Goal: Information Seeking & Learning: Learn about a topic

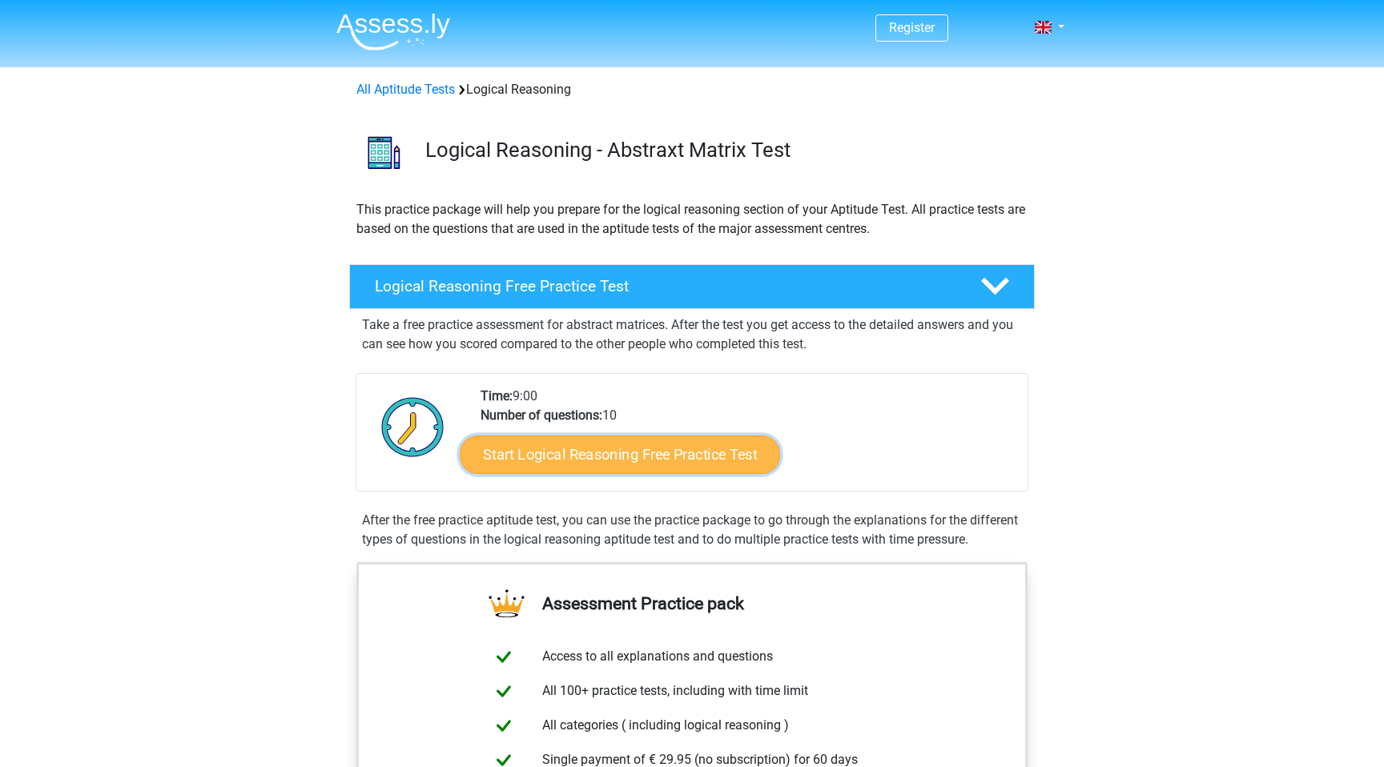
click at [600, 447] on link "Start Logical Reasoning Free Practice Test" at bounding box center [620, 454] width 320 height 38
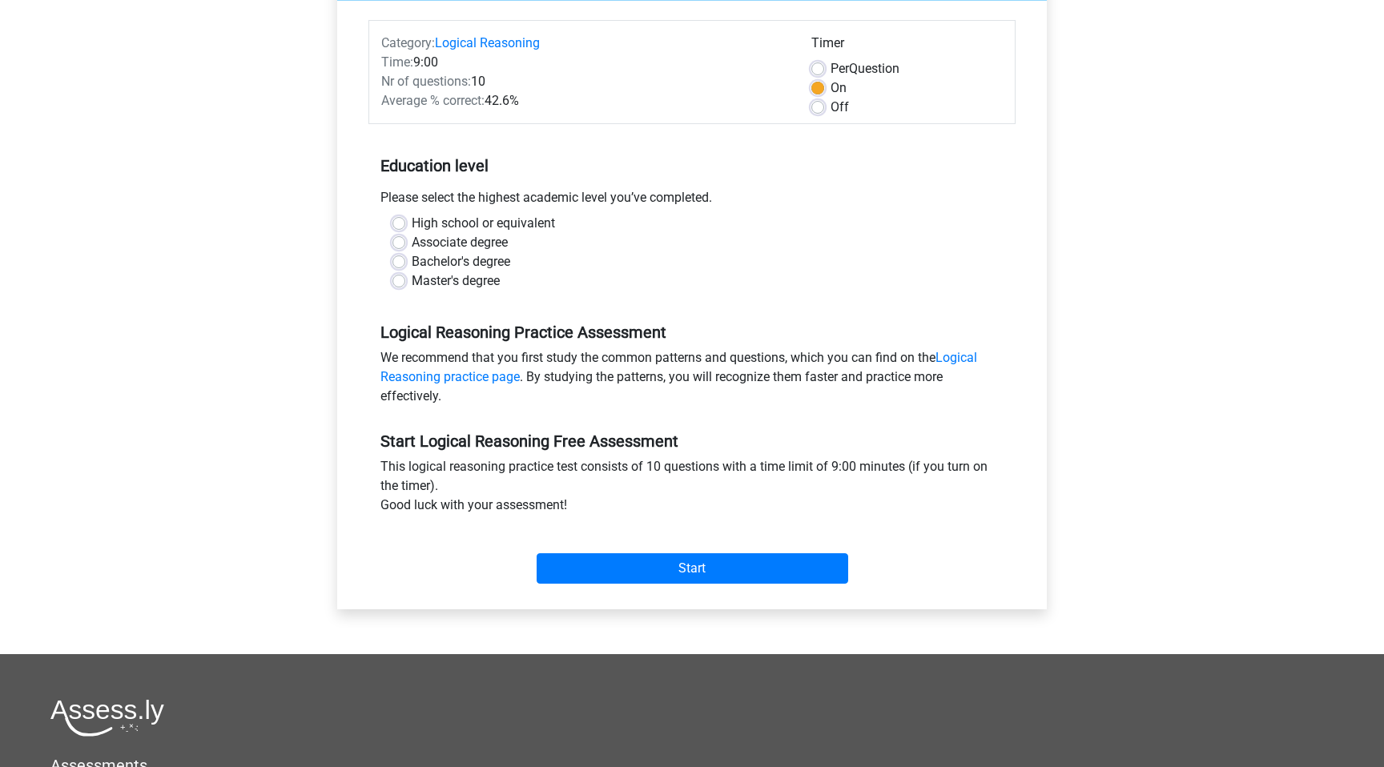
scroll to position [194, 0]
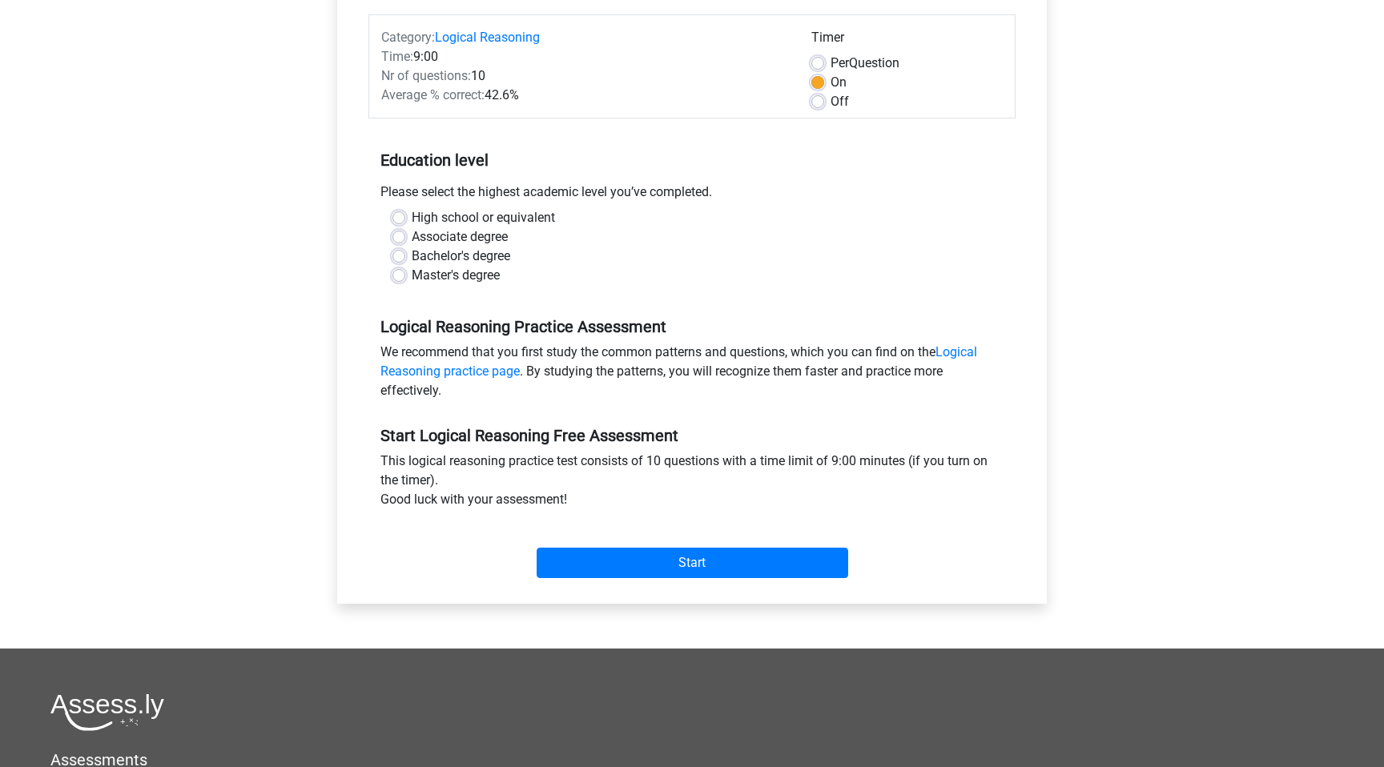
click at [398, 248] on div "Bachelor's degree" at bounding box center [691, 256] width 599 height 19
click at [412, 256] on label "Bachelor's degree" at bounding box center [461, 256] width 98 height 19
click at [397, 256] on input "Bachelor's degree" at bounding box center [398, 255] width 13 height 16
radio input "true"
click at [727, 586] on div "Category: Logical Reasoning Time: 9:00 Nr of questions: 10 Average % correct: 4…" at bounding box center [691, 299] width 685 height 609
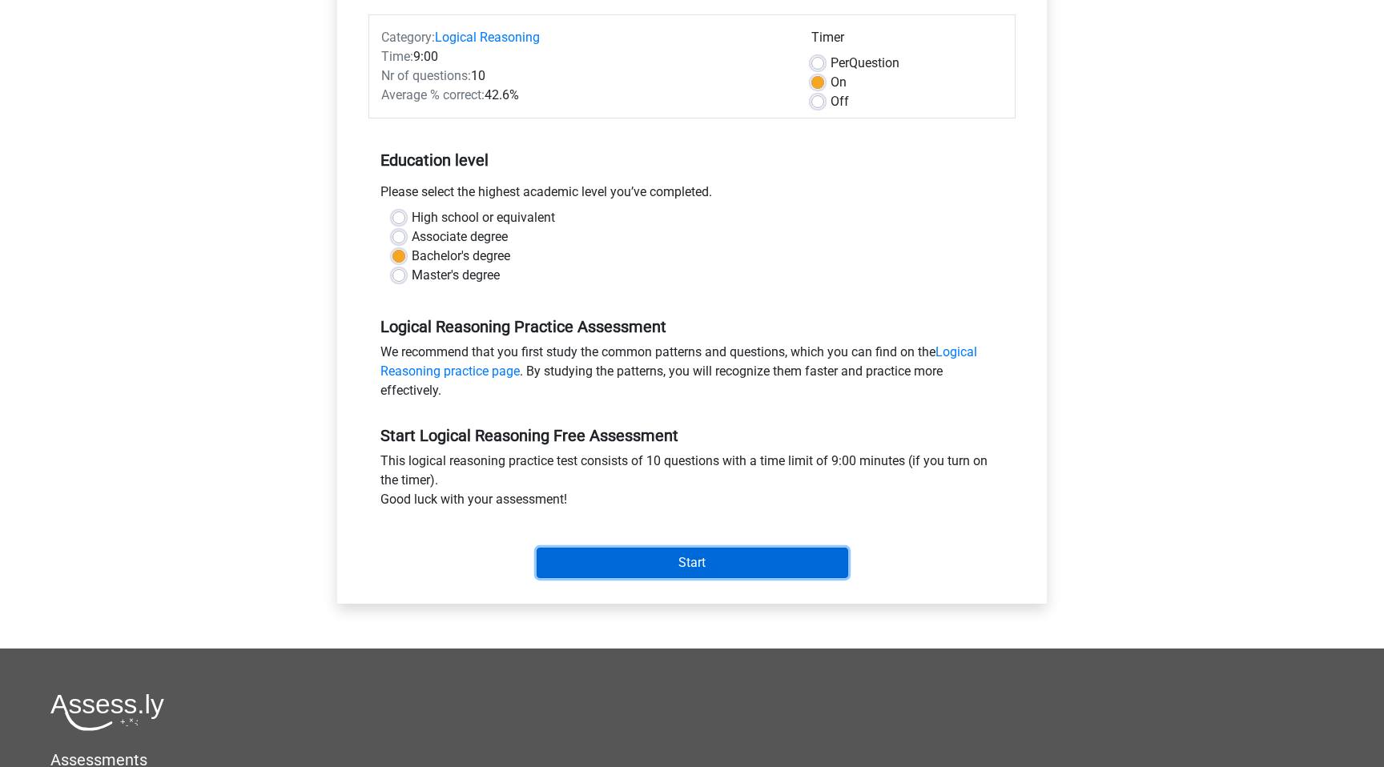
click at [727, 575] on input "Start" at bounding box center [693, 563] width 312 height 30
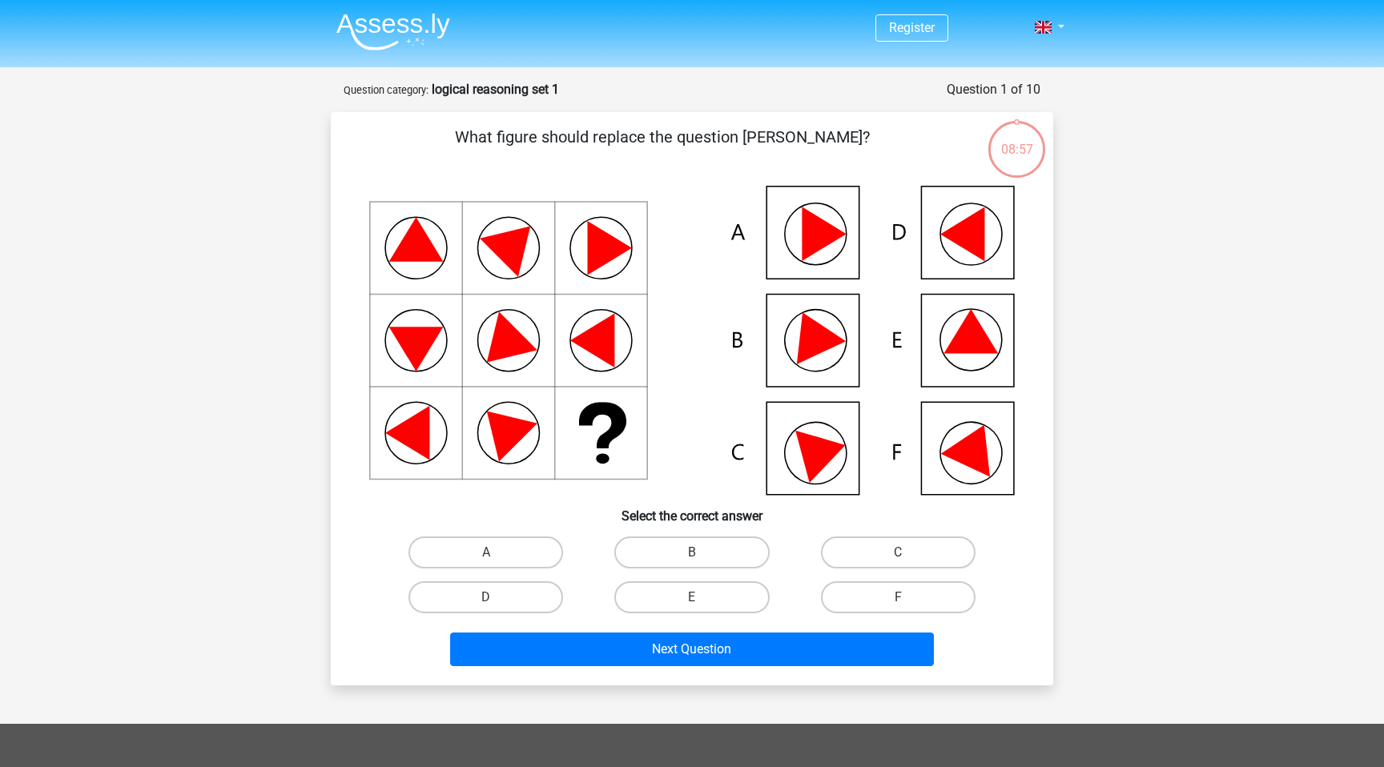
click at [820, 254] on icon at bounding box center [691, 340] width 645 height 309
click at [709, 566] on label "B" at bounding box center [691, 553] width 155 height 32
click at [702, 563] on input "B" at bounding box center [697, 558] width 10 height 10
radio input "true"
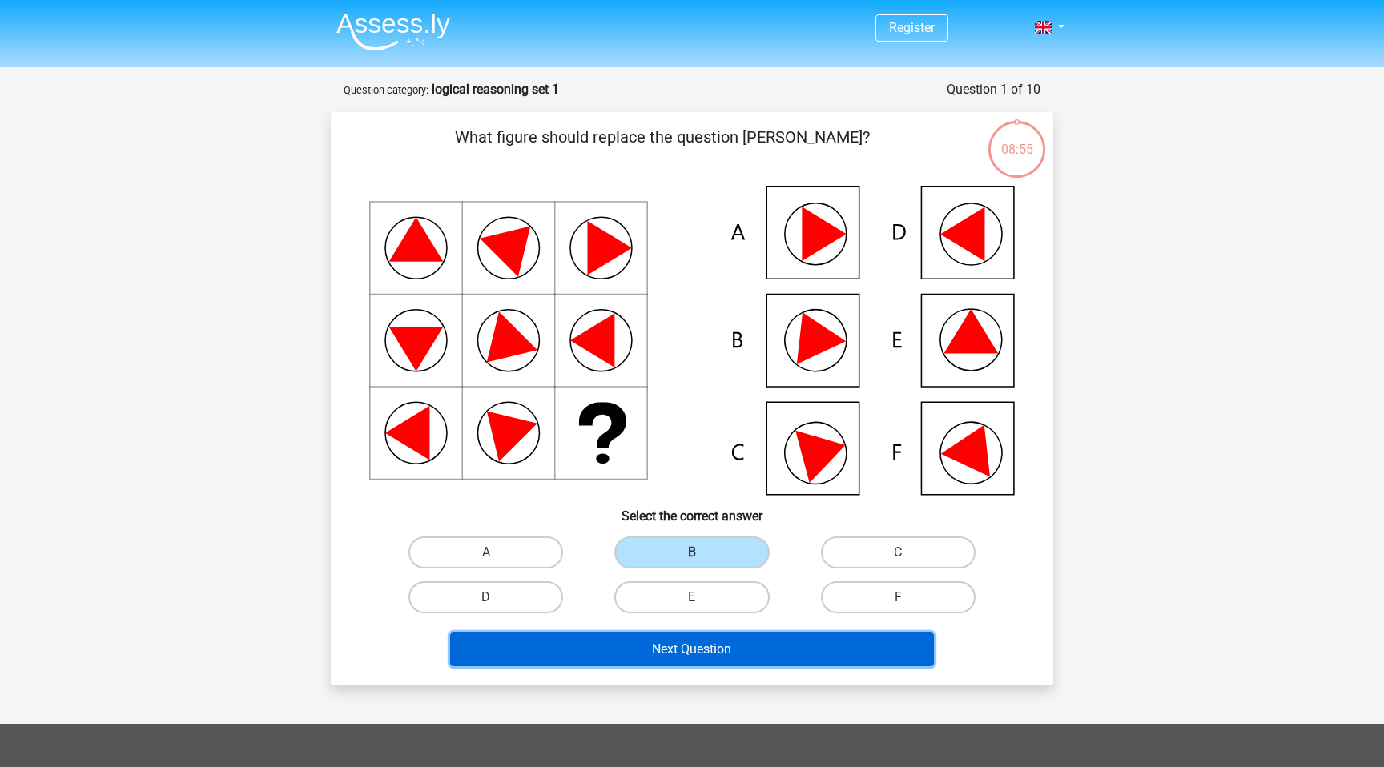
click at [731, 655] on button "Next Question" at bounding box center [692, 650] width 484 height 34
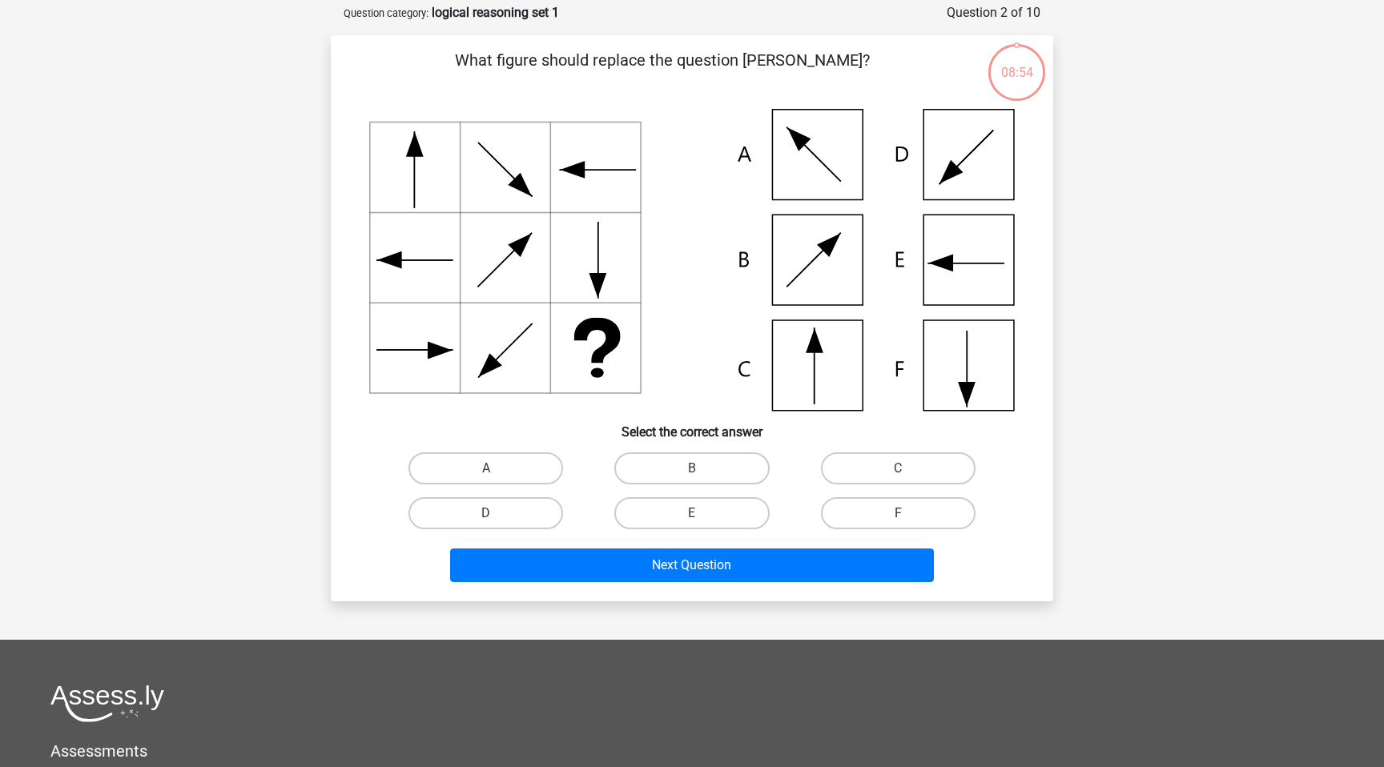
scroll to position [80, 0]
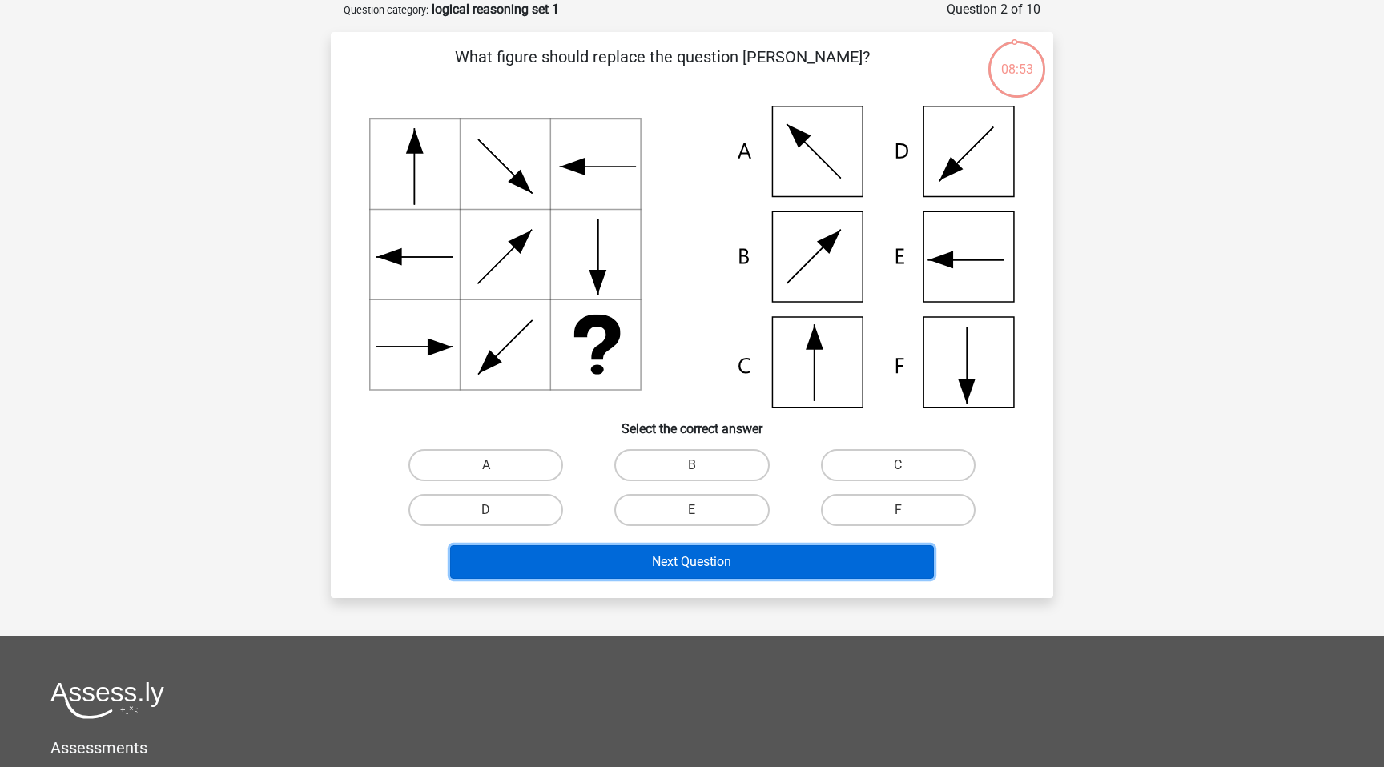
click at [726, 573] on button "Next Question" at bounding box center [692, 562] width 484 height 34
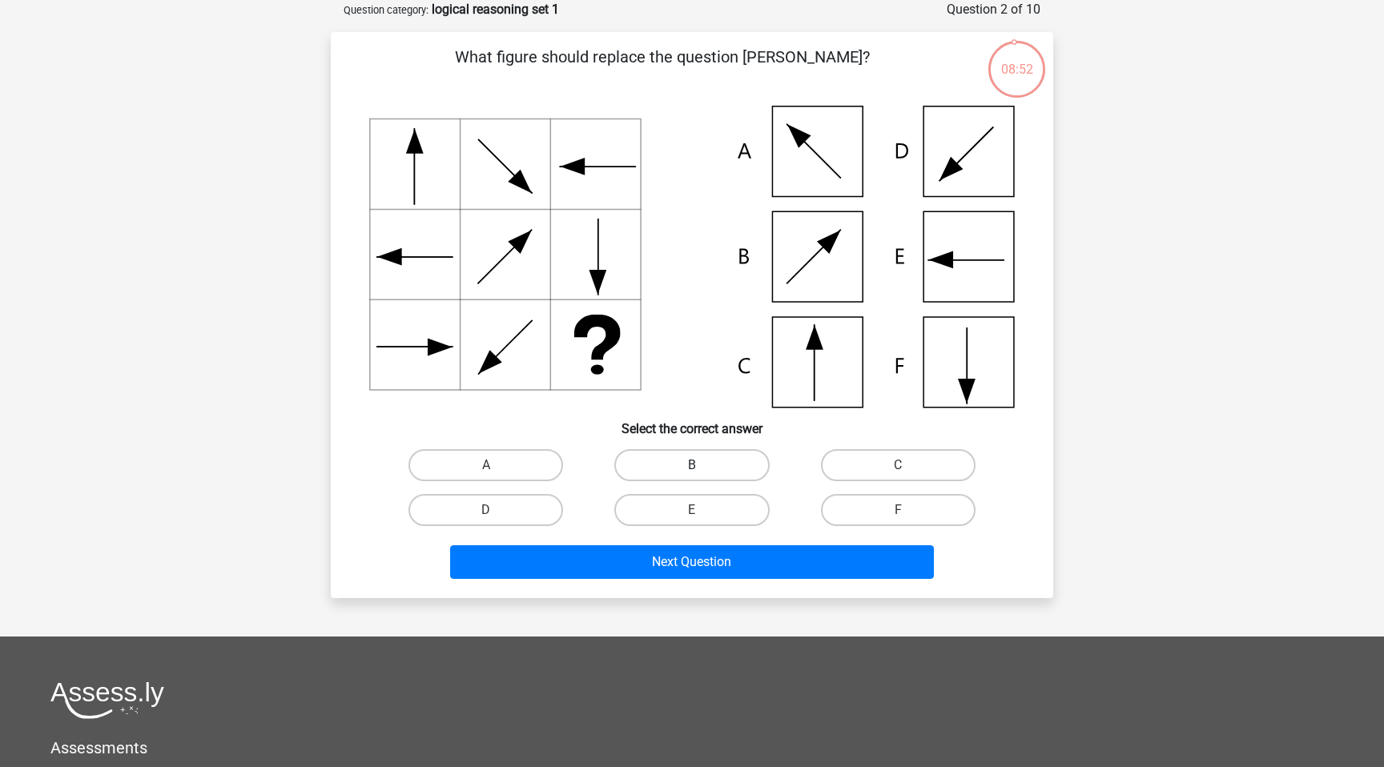
click at [688, 479] on label "B" at bounding box center [691, 465] width 155 height 32
click at [692, 476] on input "B" at bounding box center [697, 470] width 10 height 10
radio input "true"
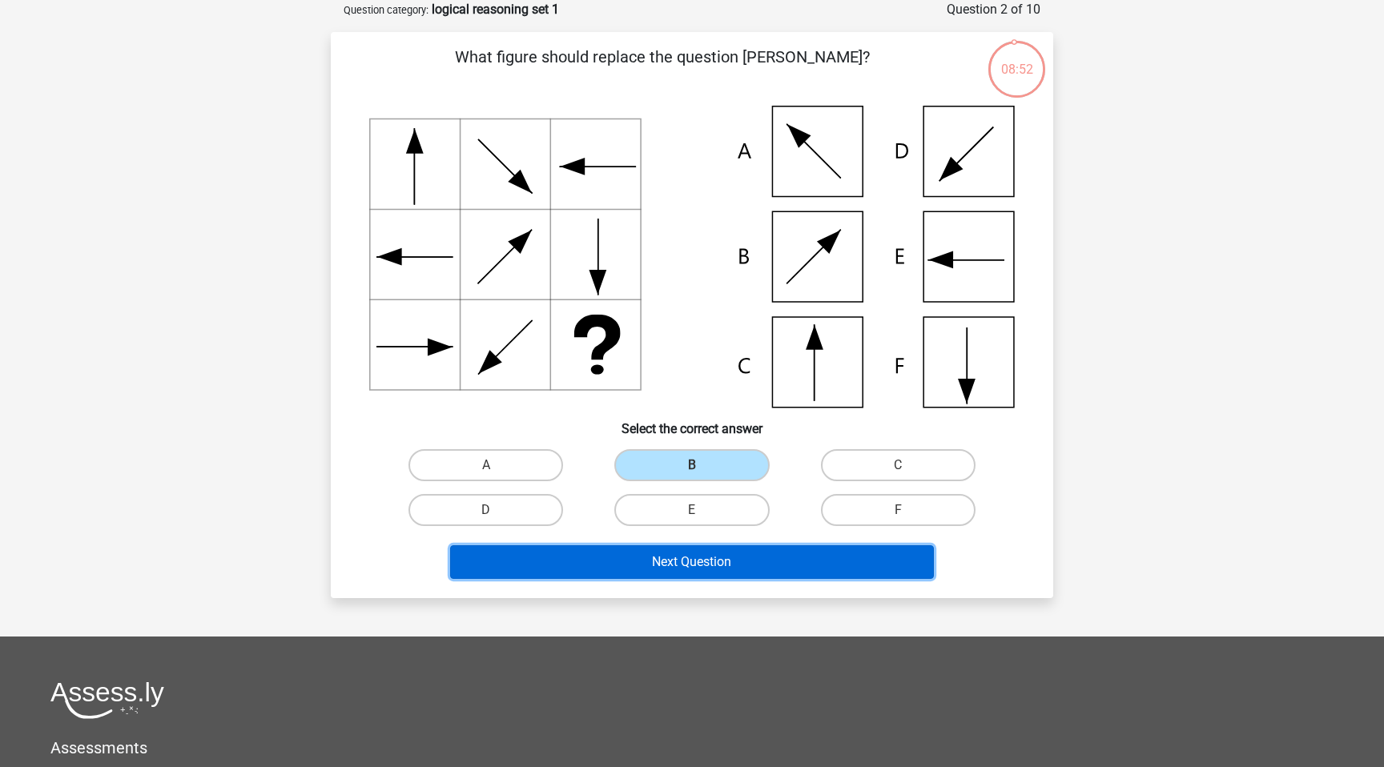
click at [692, 549] on button "Next Question" at bounding box center [692, 562] width 484 height 34
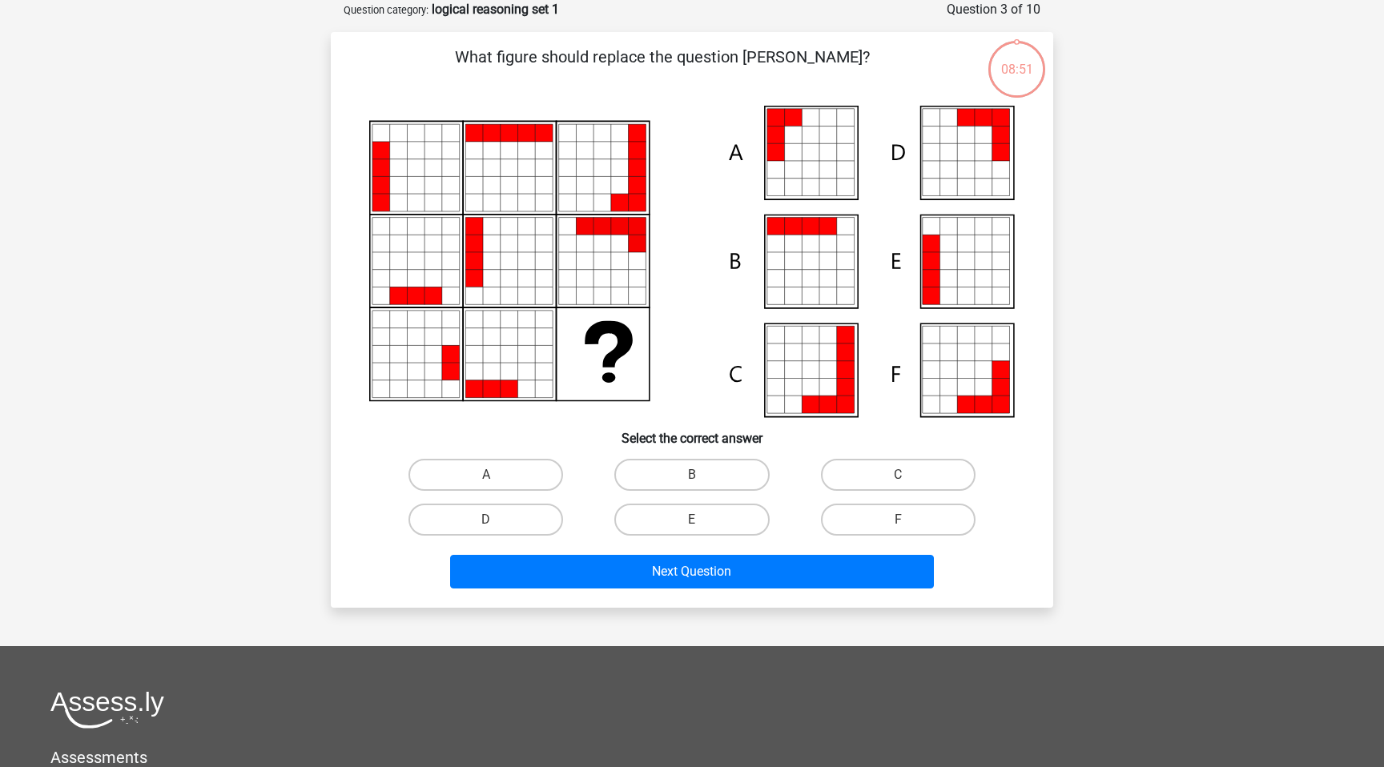
click at [798, 366] on icon at bounding box center [794, 370] width 18 height 18
click at [751, 459] on label "B" at bounding box center [691, 475] width 155 height 32
click at [702, 475] on input "B" at bounding box center [697, 480] width 10 height 10
radio input "true"
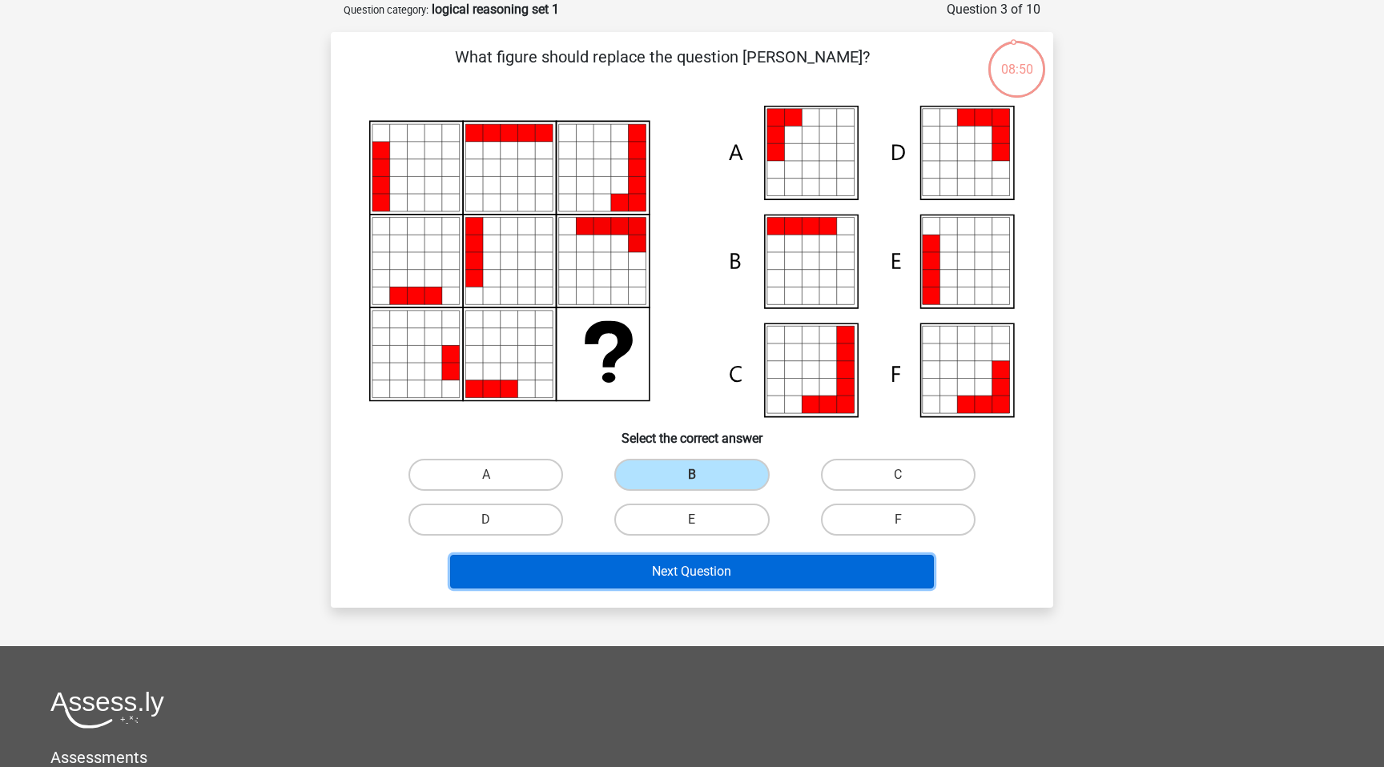
click at [744, 569] on button "Next Question" at bounding box center [692, 572] width 484 height 34
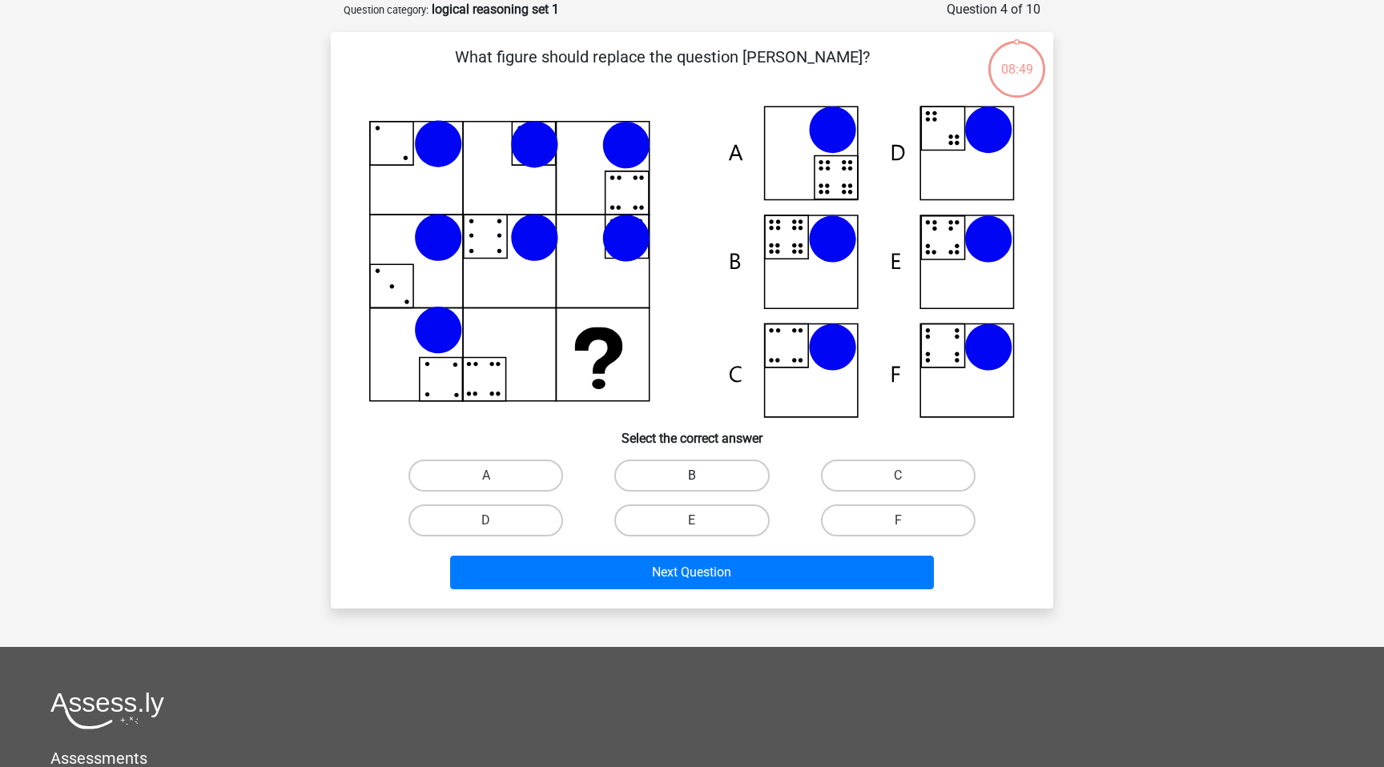
click at [756, 476] on label "B" at bounding box center [691, 476] width 155 height 32
click at [702, 476] on input "B" at bounding box center [697, 481] width 10 height 10
radio input "true"
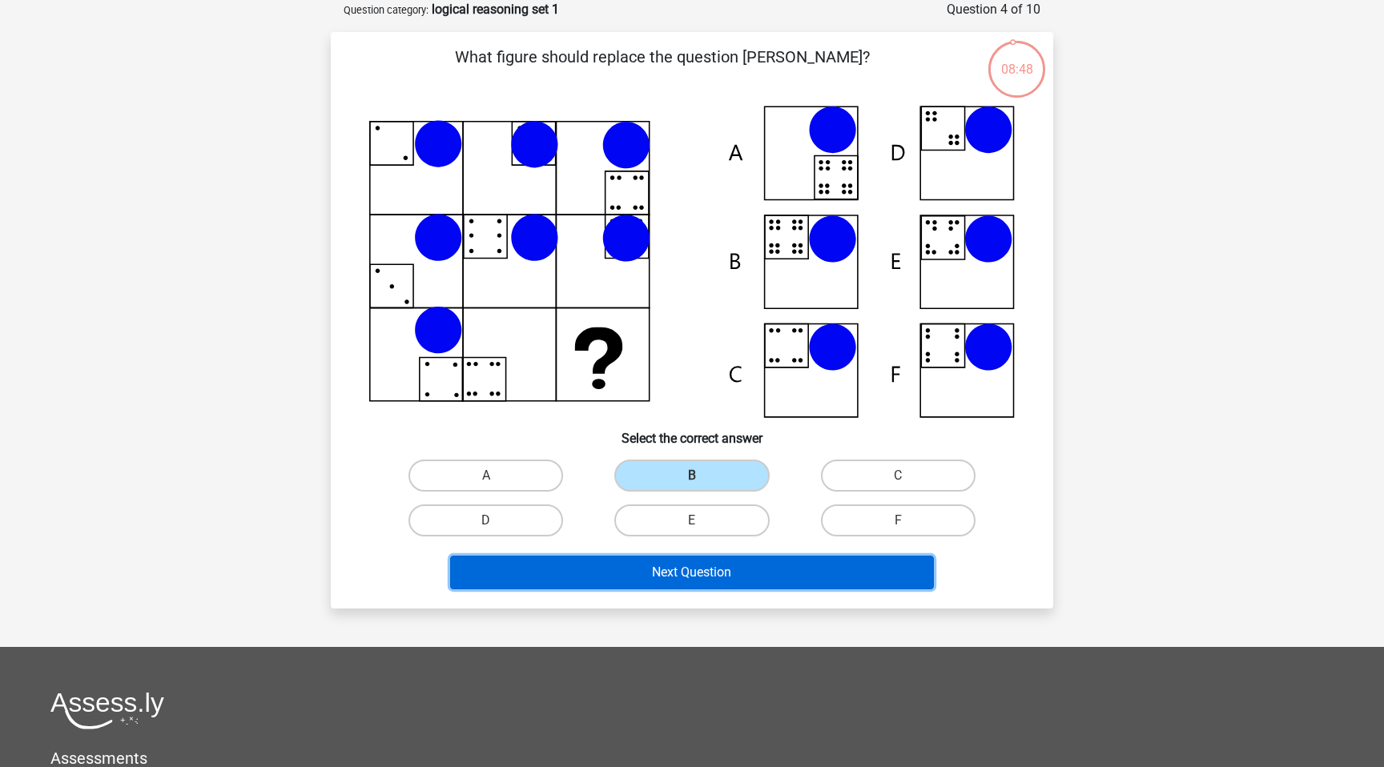
click at [755, 568] on button "Next Question" at bounding box center [692, 573] width 484 height 34
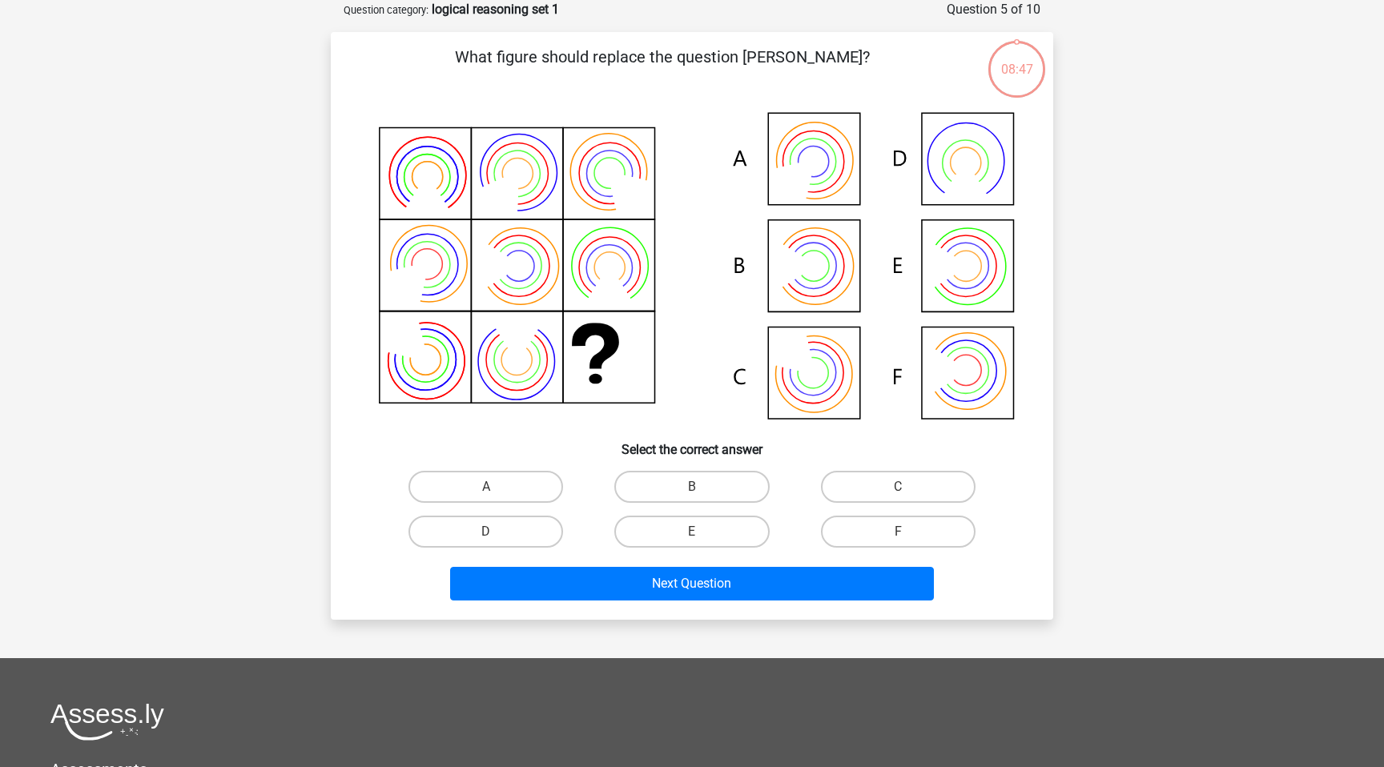
click at [824, 349] on icon at bounding box center [691, 268] width 645 height 324
click at [726, 472] on label "B" at bounding box center [691, 487] width 155 height 32
click at [702, 487] on input "B" at bounding box center [697, 492] width 10 height 10
radio input "true"
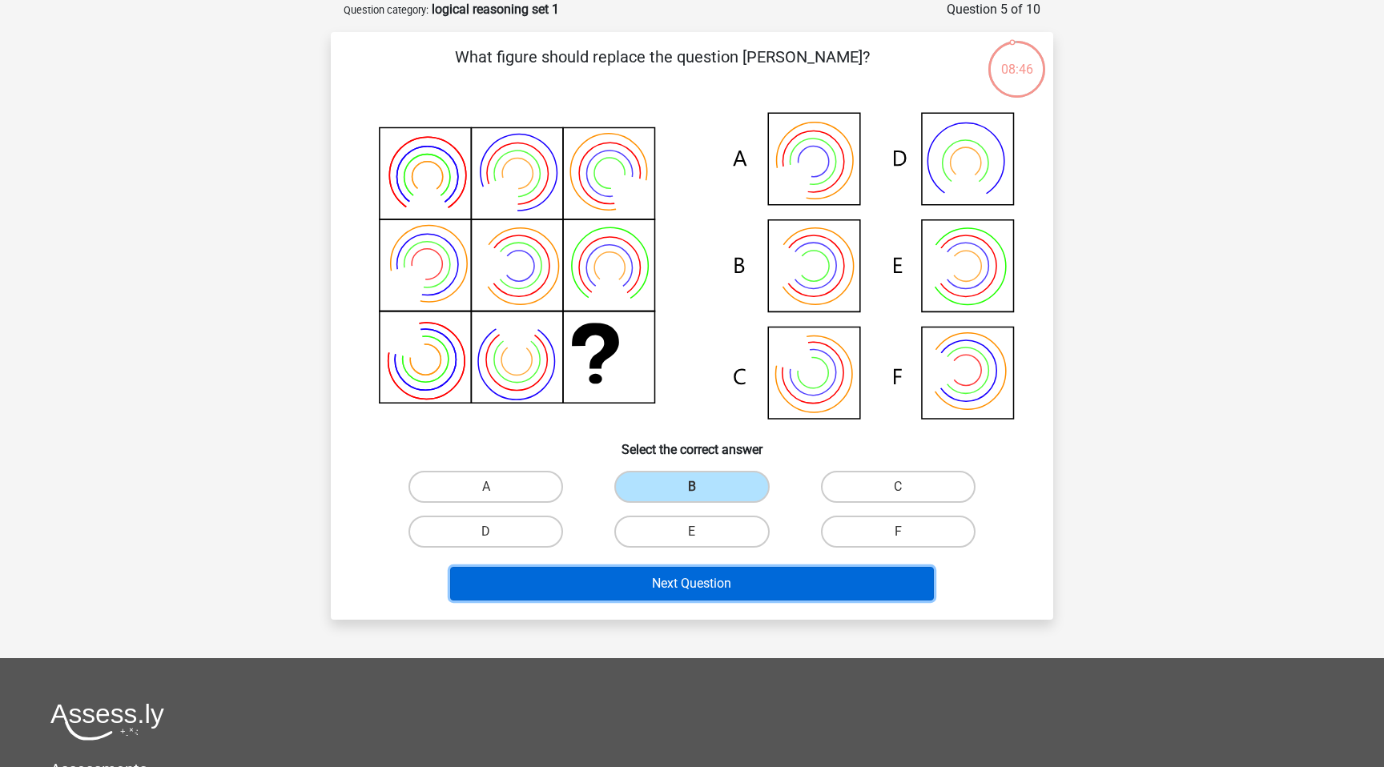
click at [731, 586] on button "Next Question" at bounding box center [692, 584] width 484 height 34
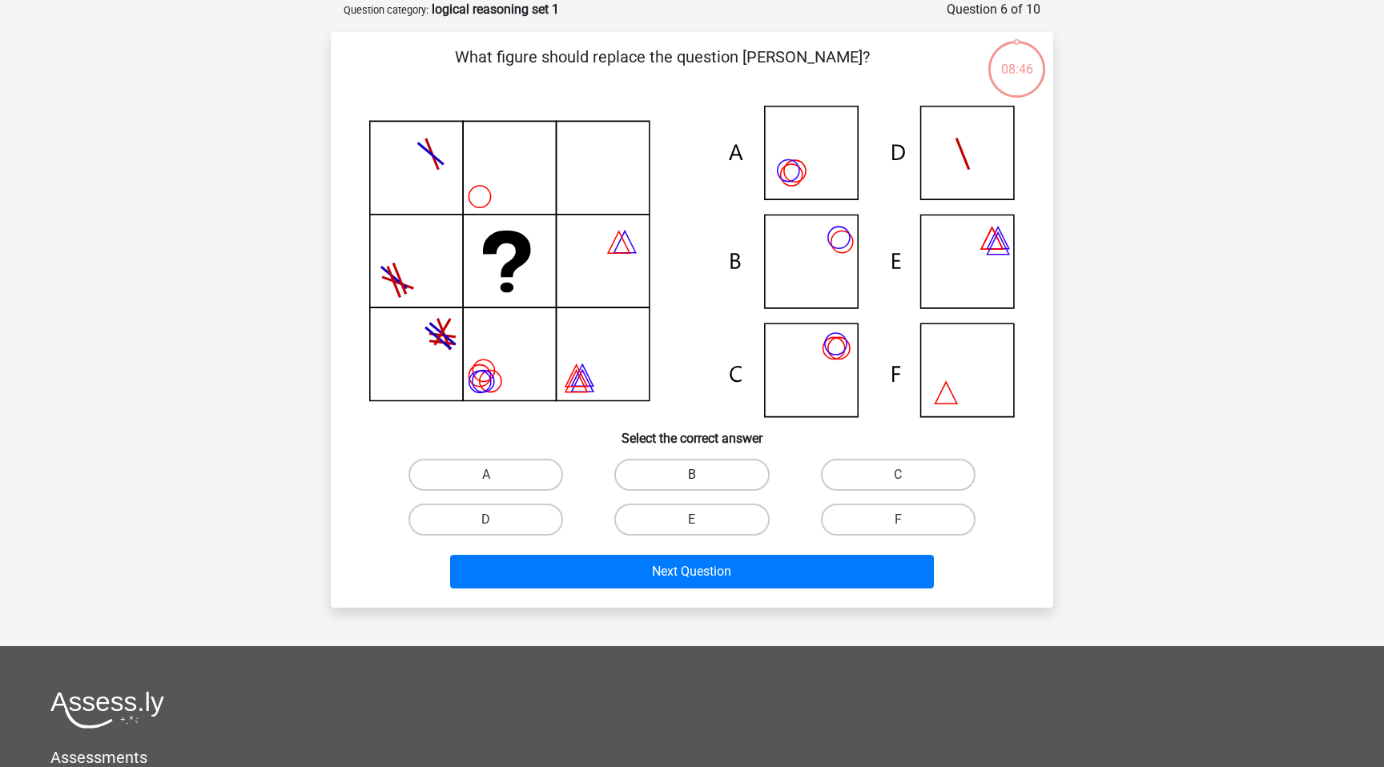
click at [734, 467] on label "B" at bounding box center [691, 475] width 155 height 32
click at [702, 475] on input "B" at bounding box center [697, 480] width 10 height 10
radio input "true"
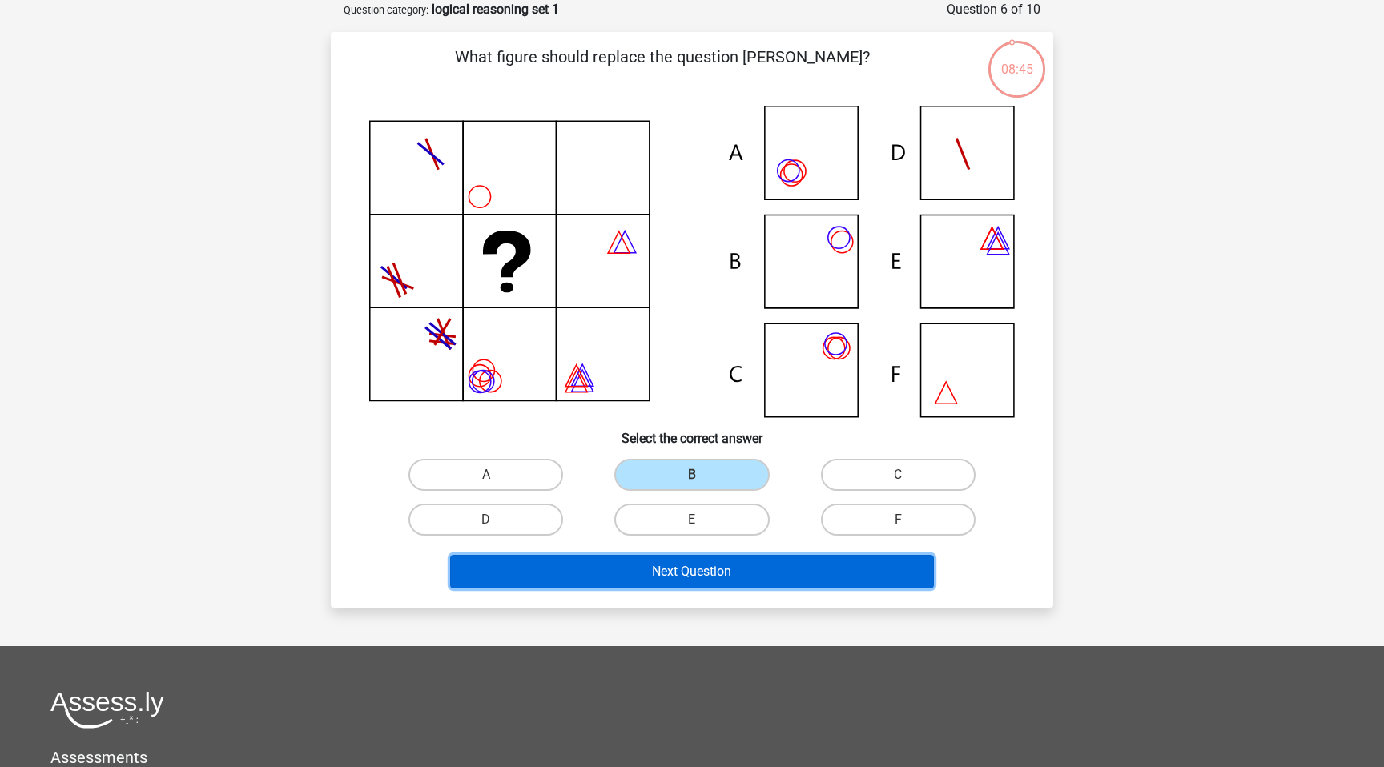
click at [726, 564] on button "Next Question" at bounding box center [692, 572] width 484 height 34
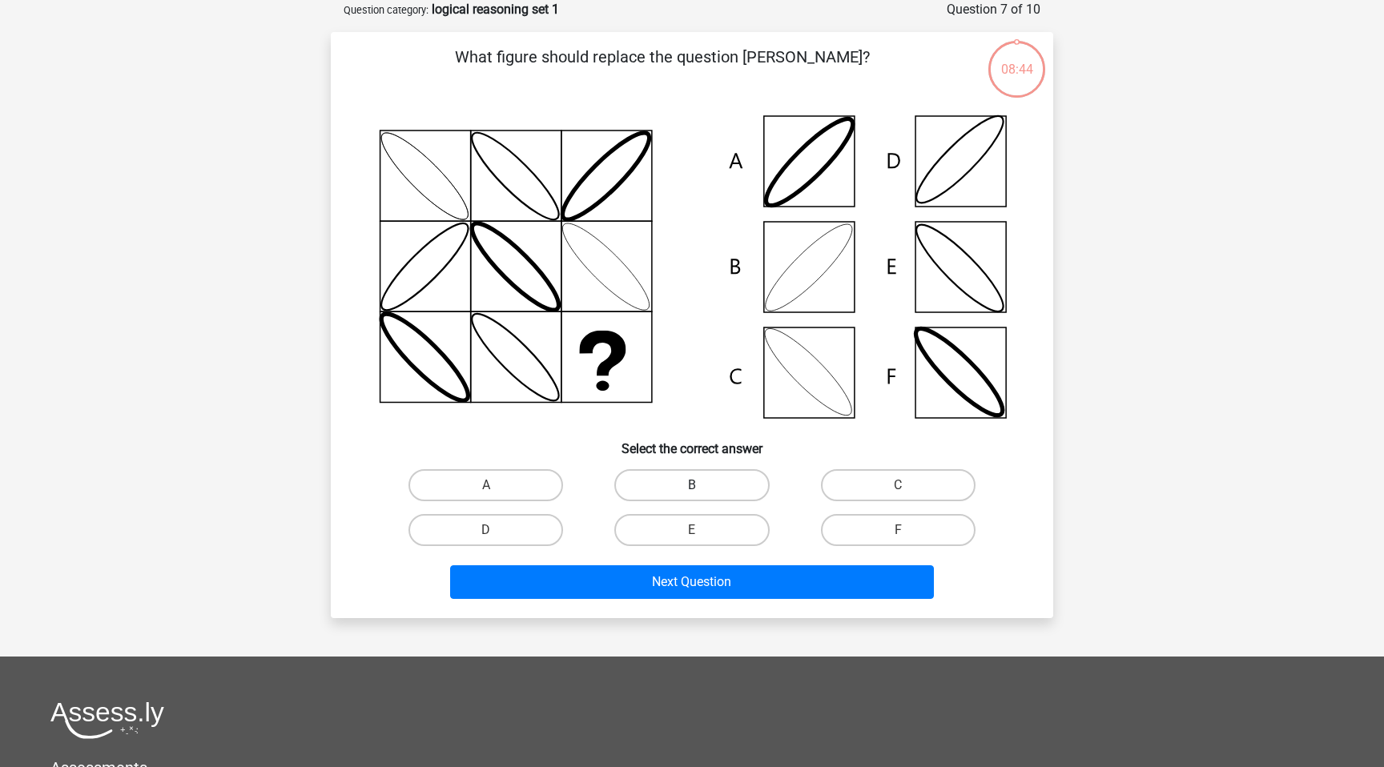
click at [736, 483] on label "B" at bounding box center [691, 485] width 155 height 32
click at [702, 485] on input "B" at bounding box center [697, 490] width 10 height 10
radio input "true"
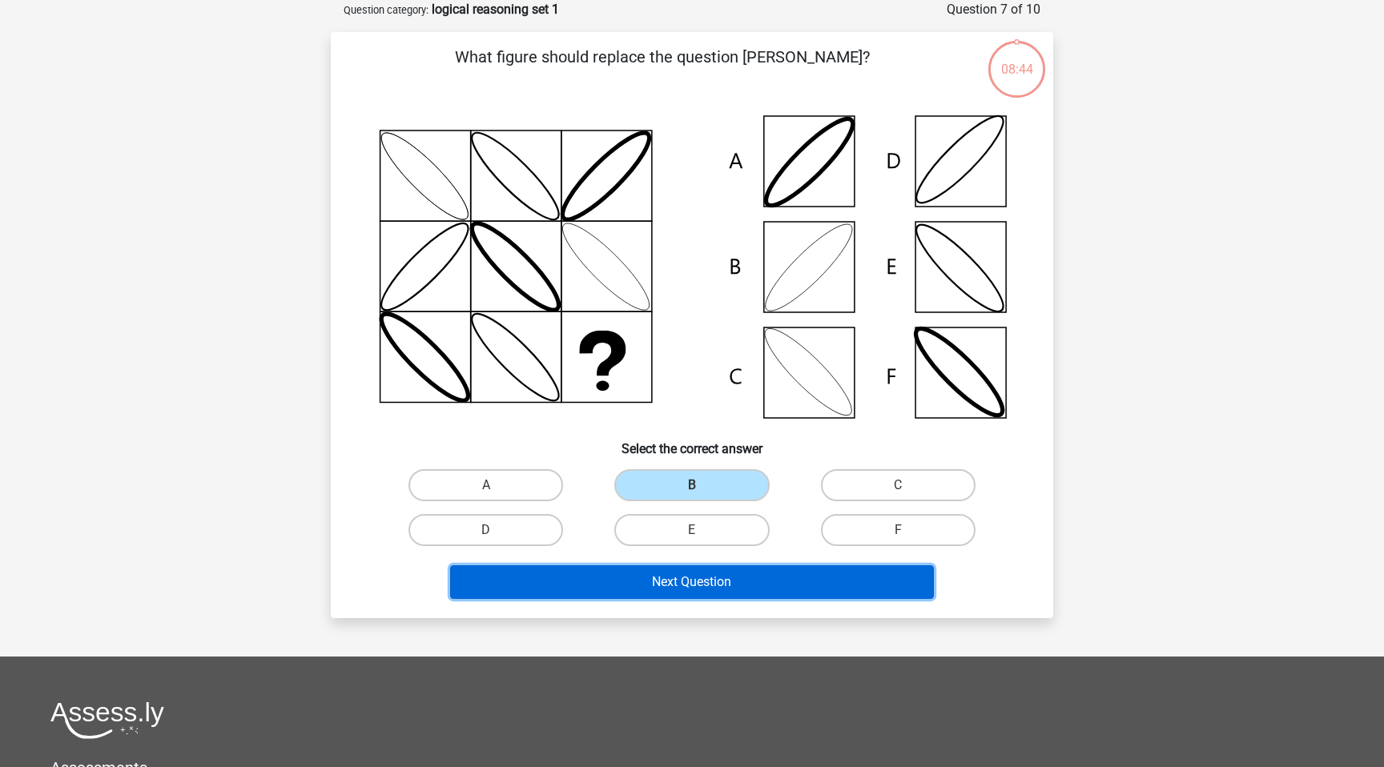
click at [738, 575] on button "Next Question" at bounding box center [692, 582] width 484 height 34
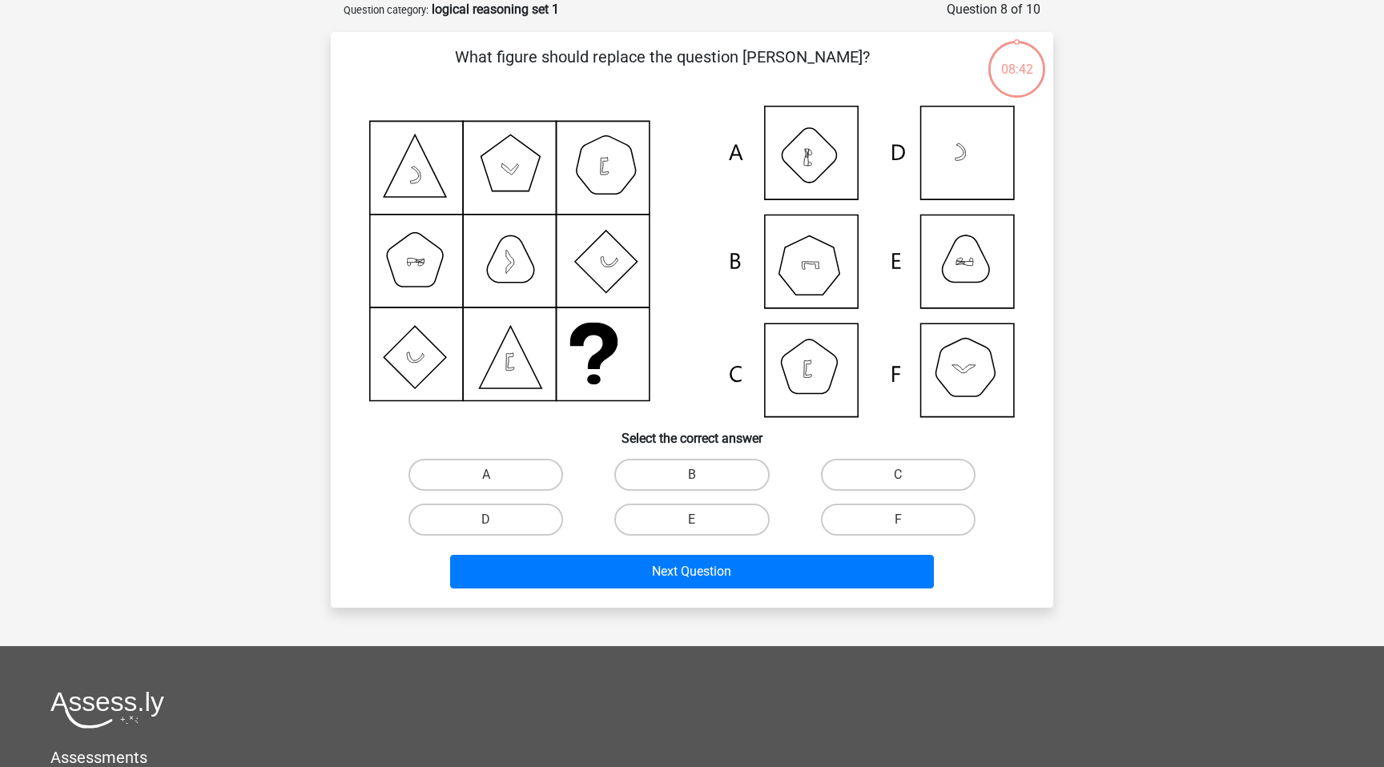
click at [791, 402] on icon at bounding box center [691, 262] width 645 height 312
click at [746, 464] on label "B" at bounding box center [691, 475] width 155 height 32
click at [702, 475] on input "B" at bounding box center [697, 480] width 10 height 10
radio input "true"
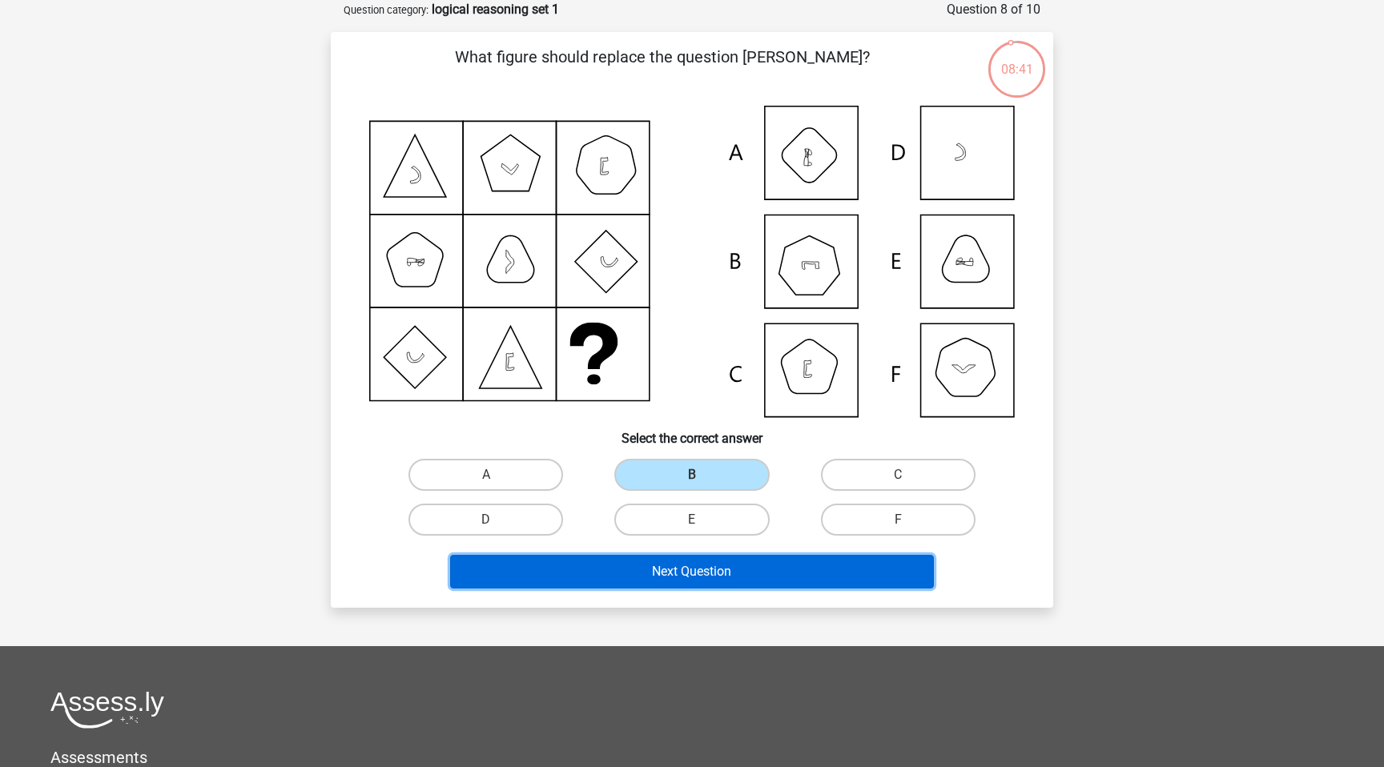
click at [738, 579] on button "Next Question" at bounding box center [692, 572] width 484 height 34
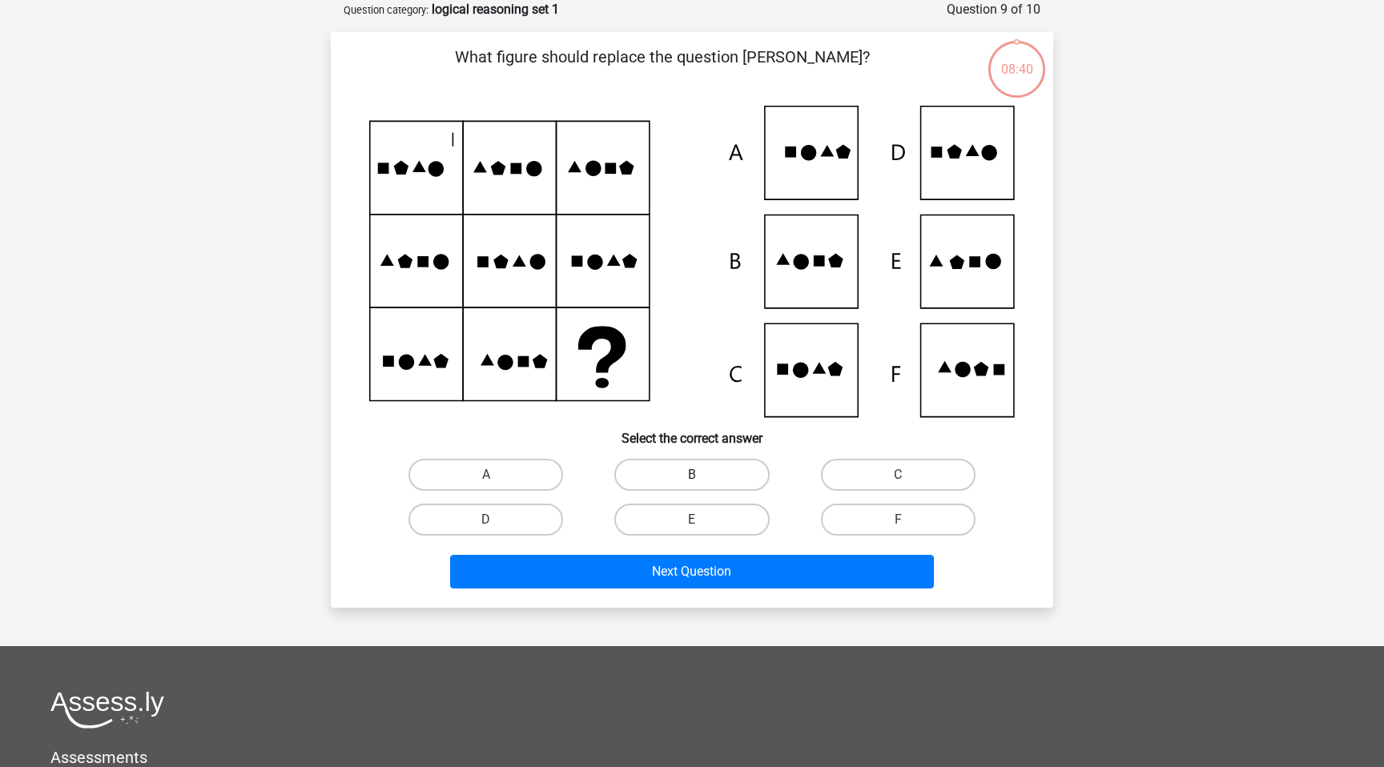
click at [738, 476] on label "B" at bounding box center [691, 475] width 155 height 32
click at [702, 476] on input "B" at bounding box center [697, 480] width 10 height 10
radio input "true"
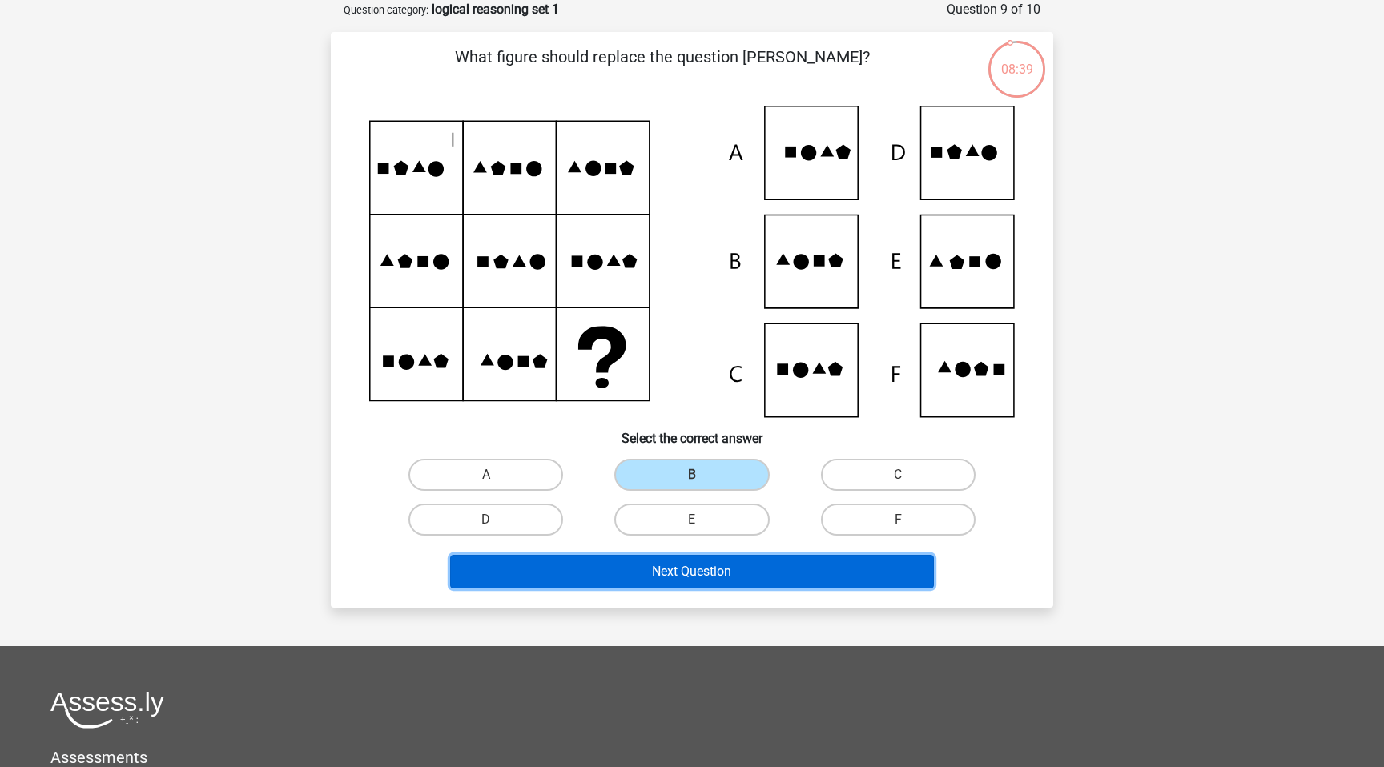
click at [736, 573] on button "Next Question" at bounding box center [692, 572] width 484 height 34
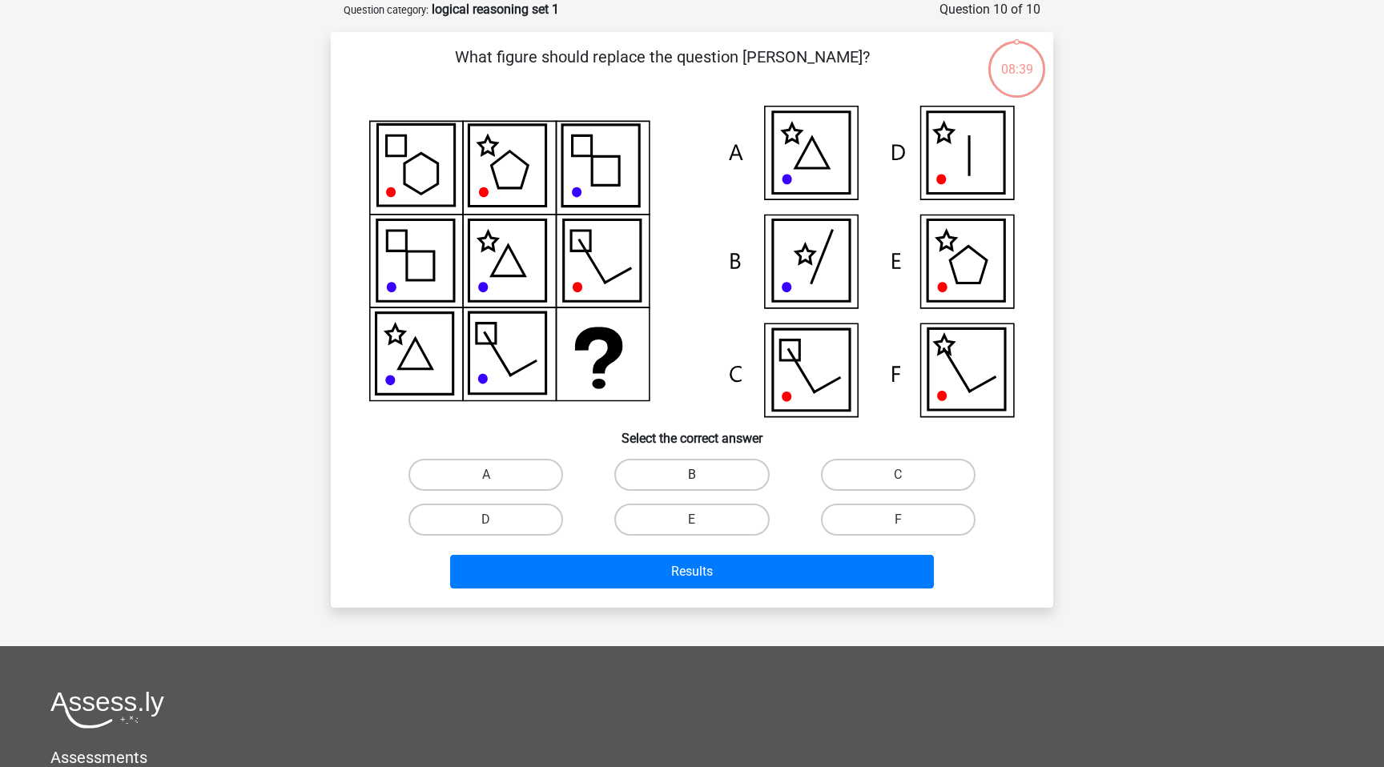
click at [739, 473] on label "B" at bounding box center [691, 475] width 155 height 32
click at [702, 475] on input "B" at bounding box center [697, 480] width 10 height 10
radio input "true"
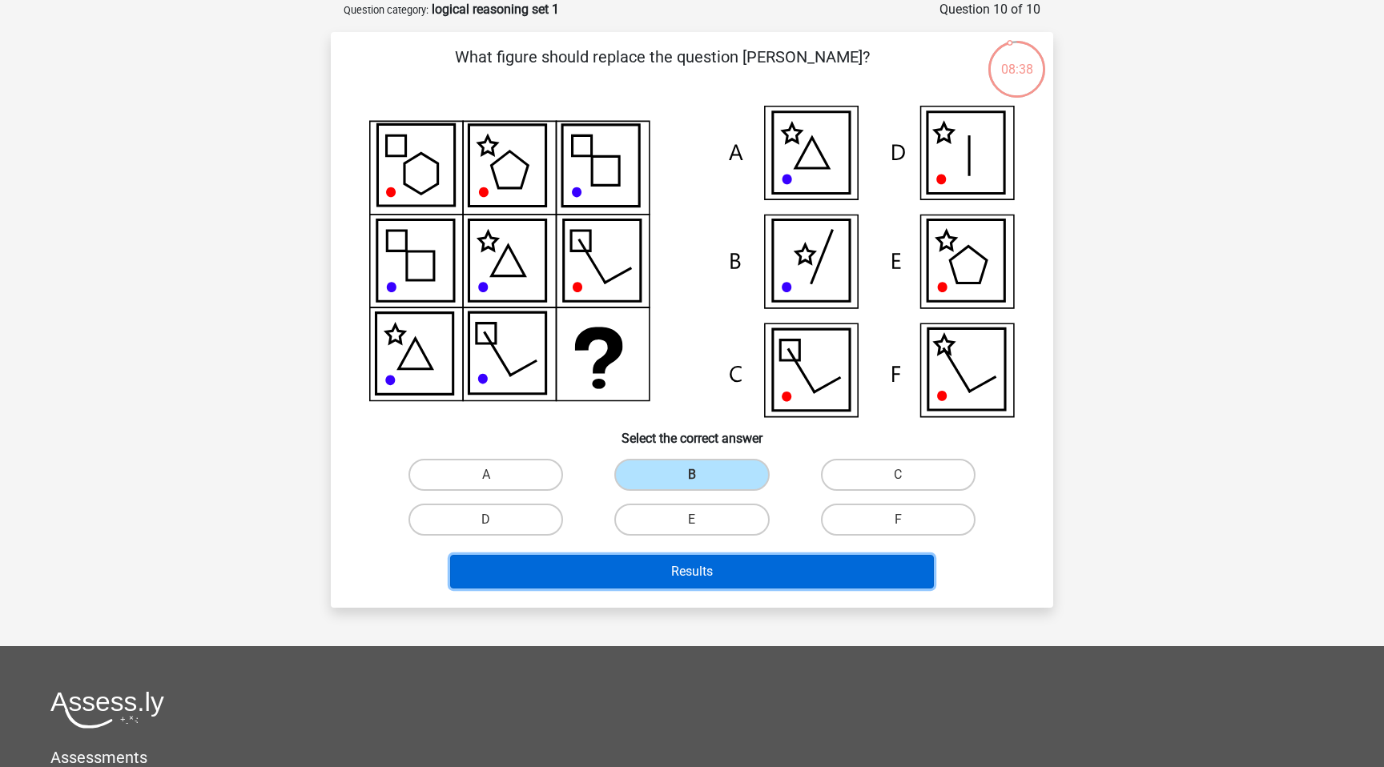
click at [734, 572] on button "Results" at bounding box center [692, 572] width 484 height 34
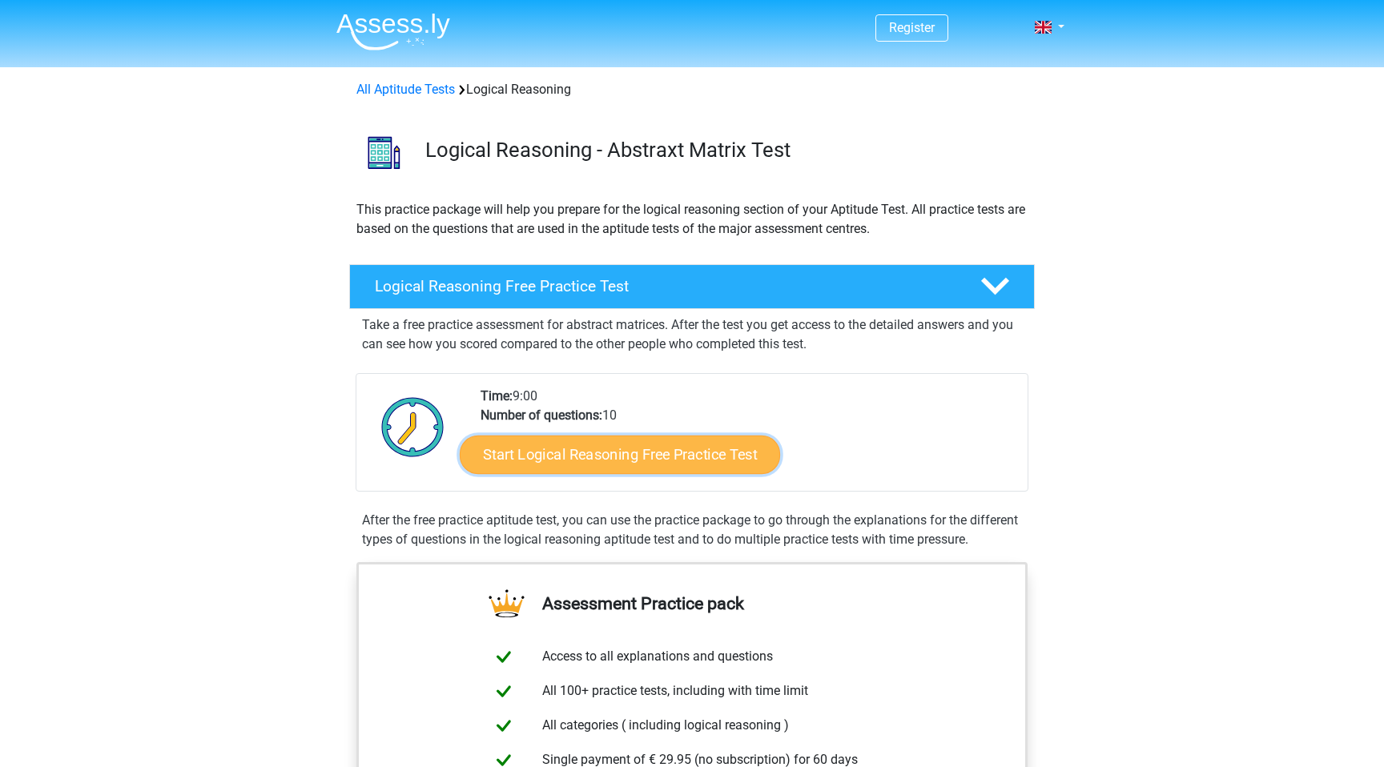
click at [609, 464] on link "Start Logical Reasoning Free Practice Test" at bounding box center [620, 454] width 320 height 38
